Goal: Transaction & Acquisition: Purchase product/service

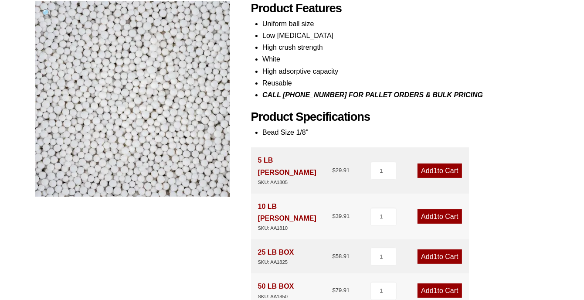
scroll to position [131, 0]
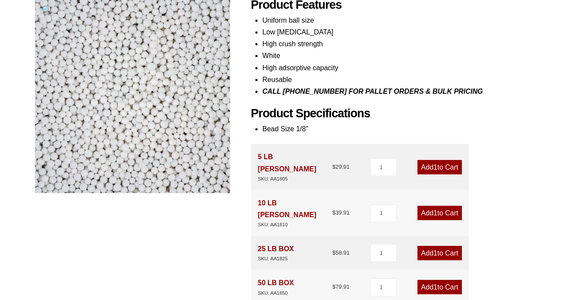
click at [438, 160] on link "Add 1 to Cart" at bounding box center [440, 167] width 44 height 14
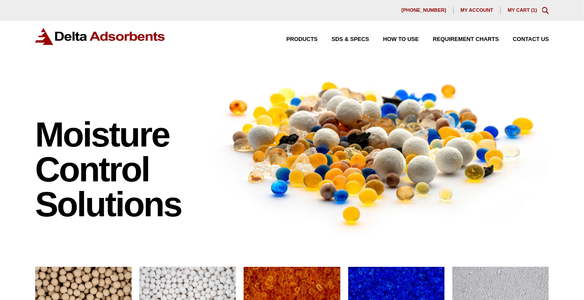
click at [522, 10] on link "My Cart ( 1 )" at bounding box center [523, 9] width 30 height 5
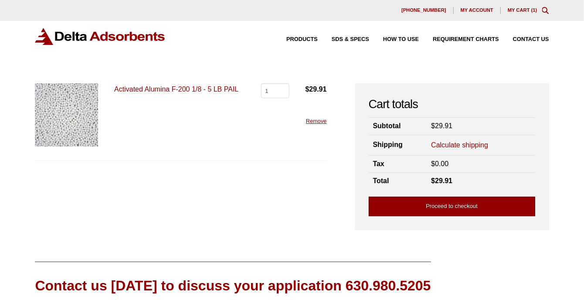
click at [424, 207] on link "Proceed to checkout" at bounding box center [452, 207] width 167 height 20
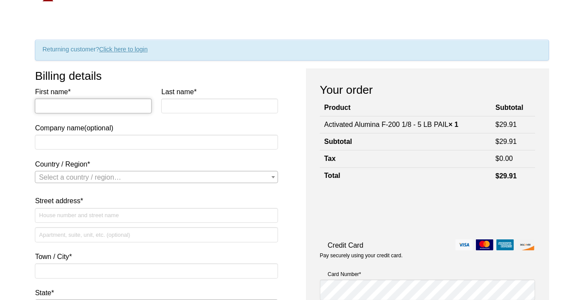
click at [60, 108] on input "First name *" at bounding box center [93, 106] width 117 height 15
type input "Jiahui"
type input "Hou"
select select "US"
type input "501 plantation street, Apt 404"
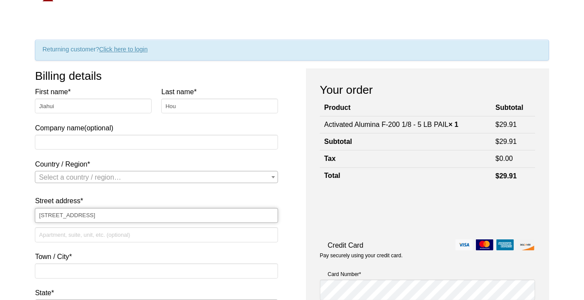
type input "Worcester"
type input "01605"
type input "8573033219"
type input "[EMAIL_ADDRESS][DOMAIN_NAME]"
select select "US"
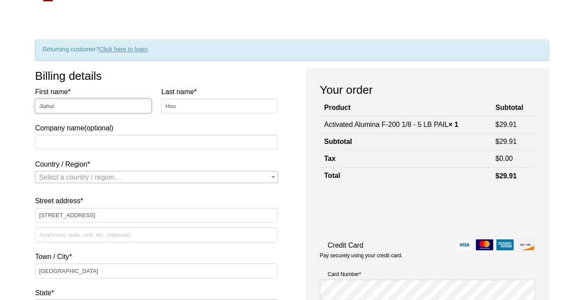
select select "MA"
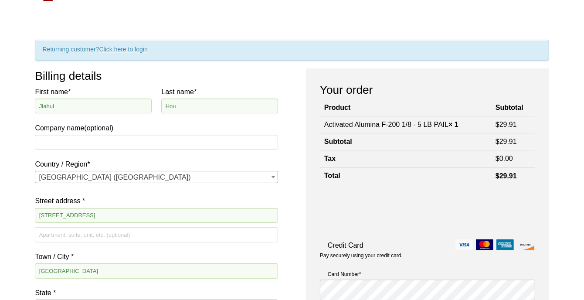
scroll to position [55, 0]
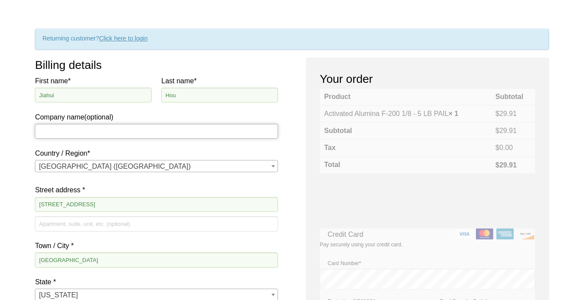
click at [131, 135] on input "Company name (optional)" at bounding box center [156, 131] width 243 height 15
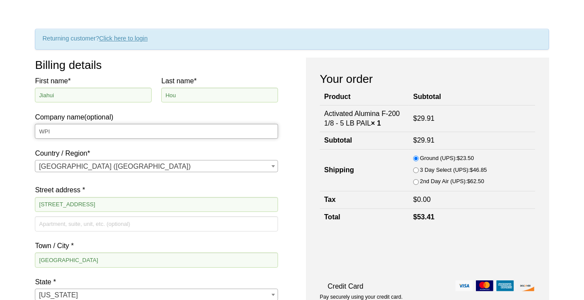
type input "WPI"
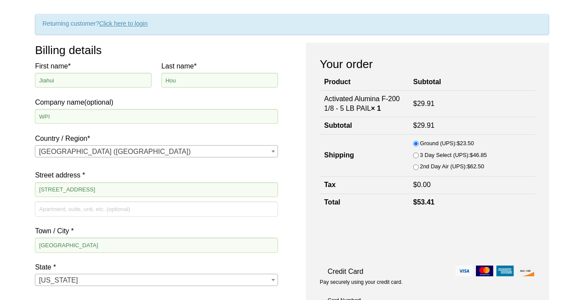
scroll to position [98, 0]
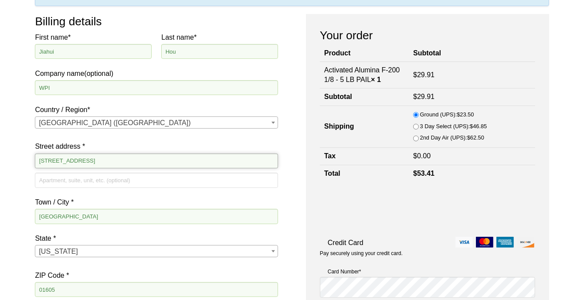
drag, startPoint x: 127, startPoint y: 161, endPoint x: 90, endPoint y: 161, distance: 36.6
click at [90, 161] on input "501 plantation street, Apt 404" at bounding box center [156, 160] width 243 height 15
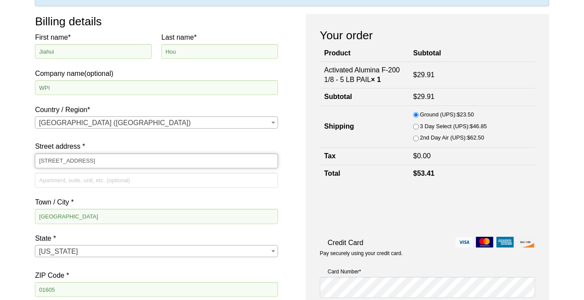
type input "[STREET_ADDRESS]"
drag, startPoint x: 47, startPoint y: 178, endPoint x: 50, endPoint y: 173, distance: 5.9
click at [47, 178] on input "Apartment, suite, unit, etc. (optional)" at bounding box center [156, 180] width 243 height 15
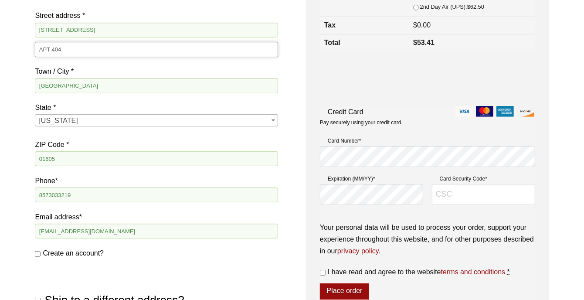
scroll to position [316, 0]
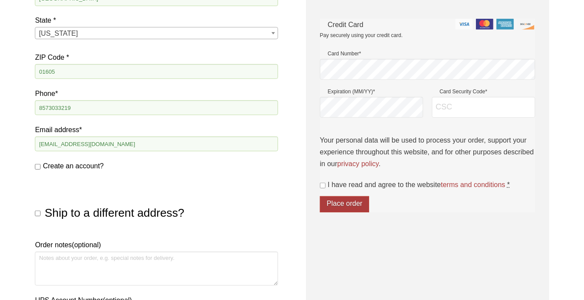
type input "APT 404"
click at [37, 166] on input "Create an account?" at bounding box center [38, 167] width 6 height 6
checkbox input "true"
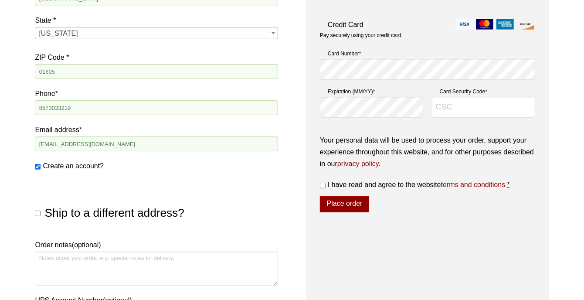
click at [322, 184] on input "I have read and agree to the website terms and conditions *" at bounding box center [323, 186] width 6 height 6
checkbox input "true"
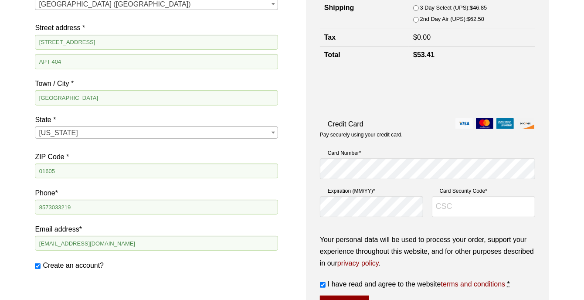
scroll to position [273, 0]
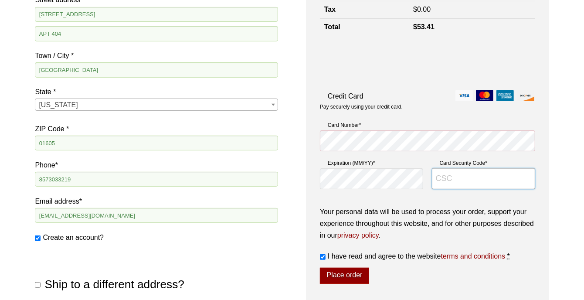
type input "862"
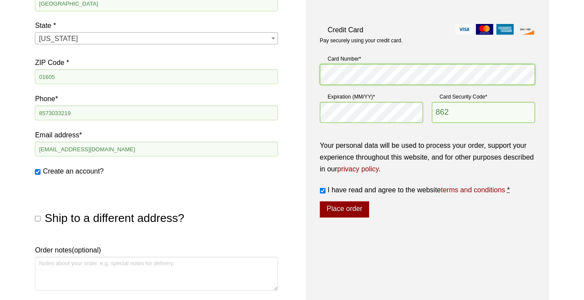
scroll to position [322, 0]
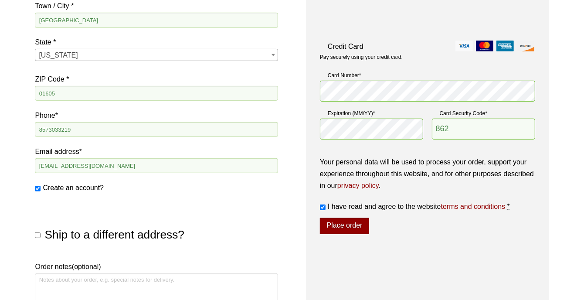
click at [362, 227] on button "Place order" at bounding box center [344, 226] width 49 height 17
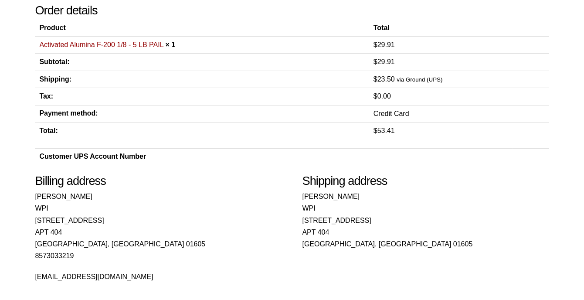
scroll to position [174, 0]
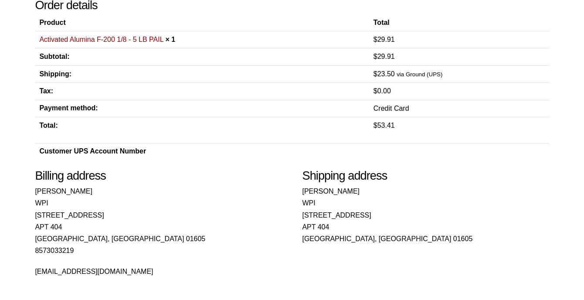
click at [472, 193] on address "[PERSON_NAME] WPI [STREET_ADDRESS]" at bounding box center [426, 214] width 247 height 59
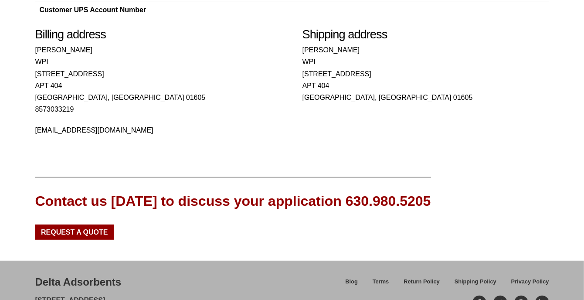
scroll to position [370, 0]
